Goal: Task Accomplishment & Management: Complete application form

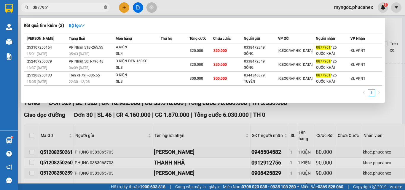
click at [106, 7] on icon "close-circle" at bounding box center [106, 7] width 4 height 4
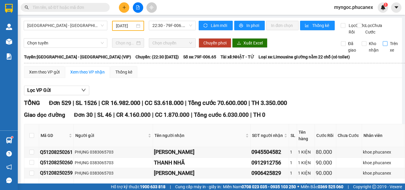
type input "0"
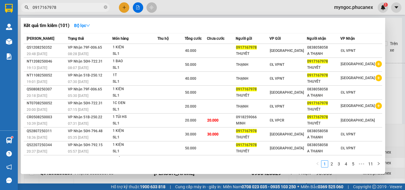
type input "0917167978"
click at [106, 9] on icon "close-circle" at bounding box center [106, 7] width 4 height 4
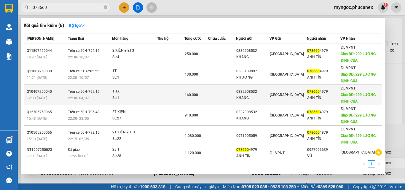
scroll to position [3, 0]
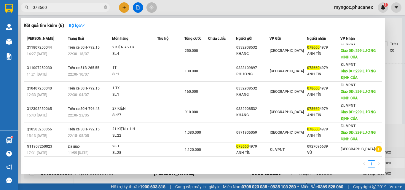
type input "078660"
click at [105, 7] on icon "close-circle" at bounding box center [106, 7] width 4 height 4
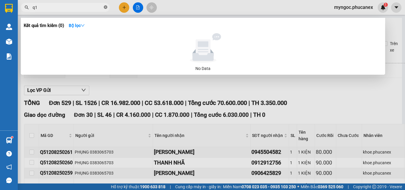
type input "q"
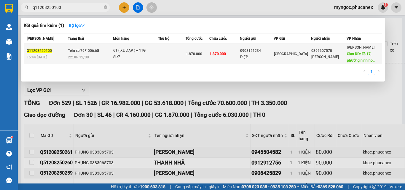
type input "q11208250100"
click at [240, 56] on td "1.870.000" at bounding box center [224, 54] width 30 height 20
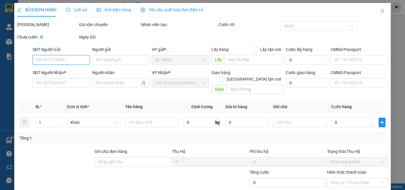
type input "0908151234"
type input "ĐIỆP"
type input "0396607570"
type input "[PERSON_NAME]"
type input "[STREET_ADDRESS]"
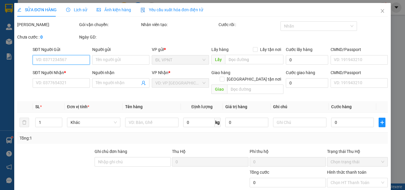
type input "300.000"
type input "1.870.000"
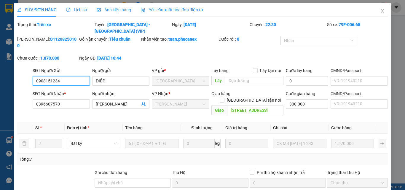
scroll to position [31, 0]
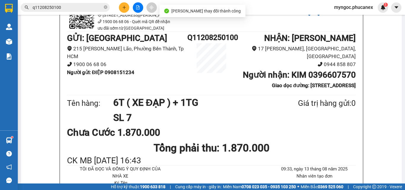
scroll to position [59, 0]
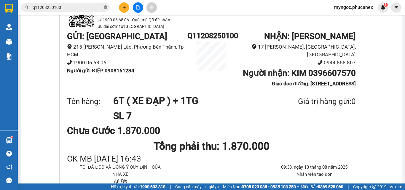
click at [106, 6] on icon "close-circle" at bounding box center [106, 7] width 4 height 4
paste input "0794476999"
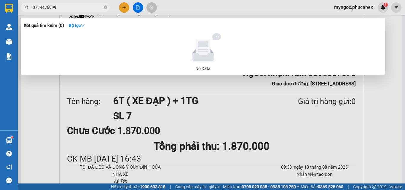
type input "0794476999"
click at [106, 8] on icon "close-circle" at bounding box center [106, 7] width 4 height 4
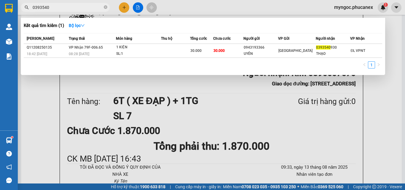
type input "0393540"
click at [104, 6] on icon "close-circle" at bounding box center [106, 7] width 4 height 4
